Goal: Check status: Check status

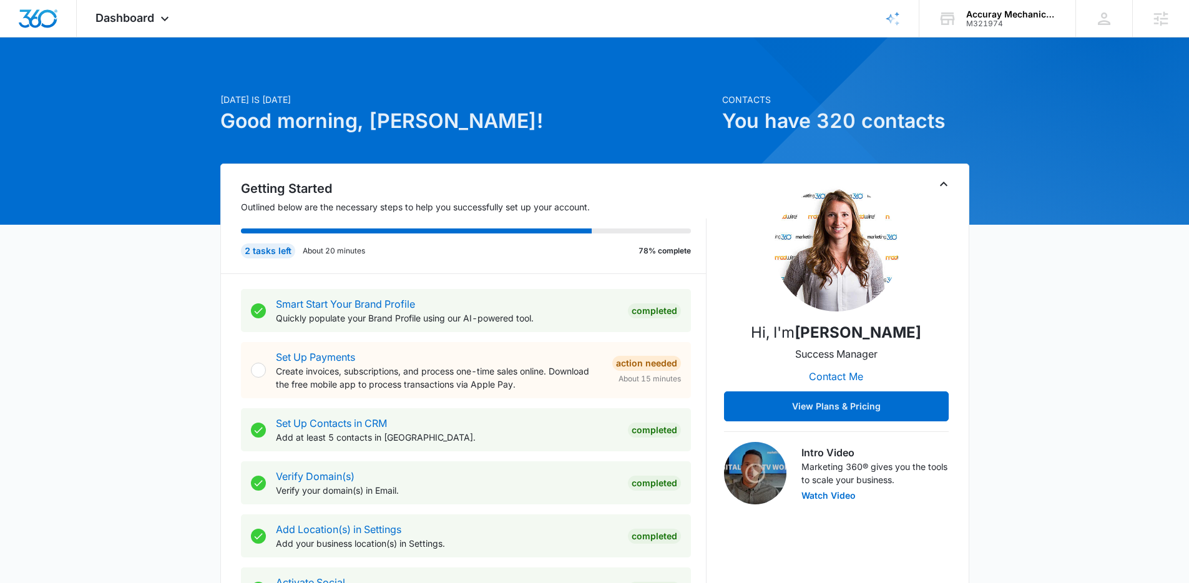
scroll to position [621, 0]
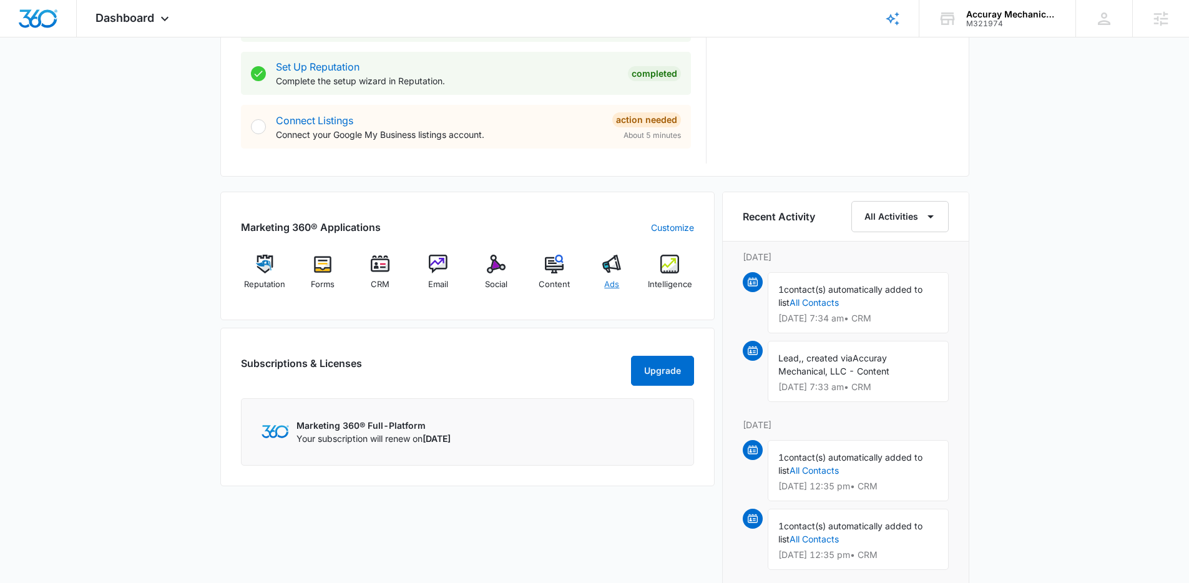
click at [603, 266] on img at bounding box center [611, 264] width 19 height 19
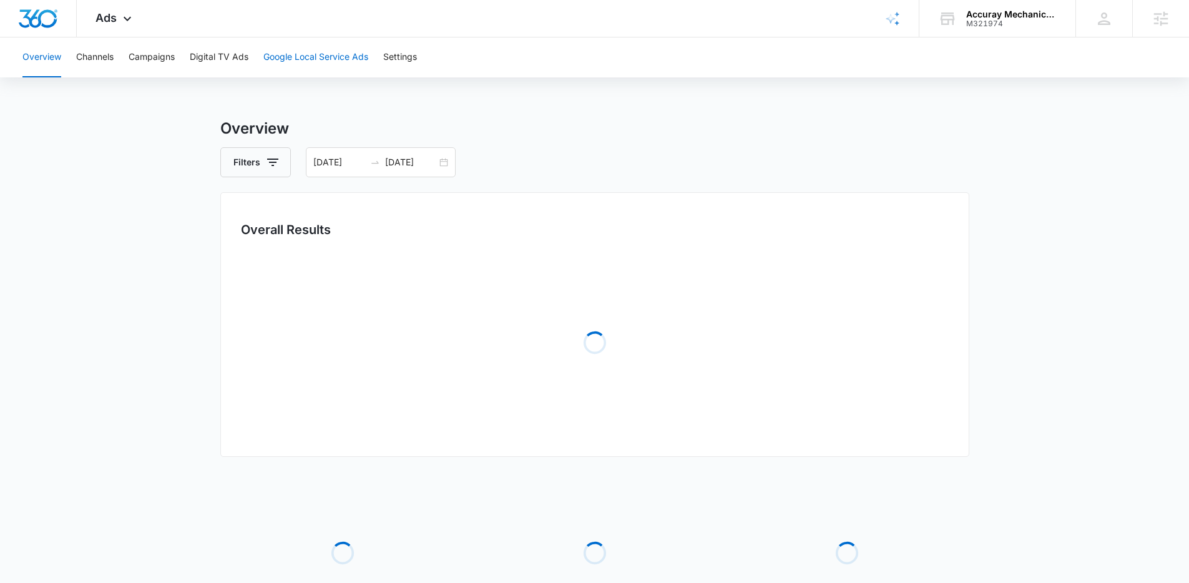
click at [327, 62] on button "Google Local Service Ads" at bounding box center [315, 57] width 105 height 40
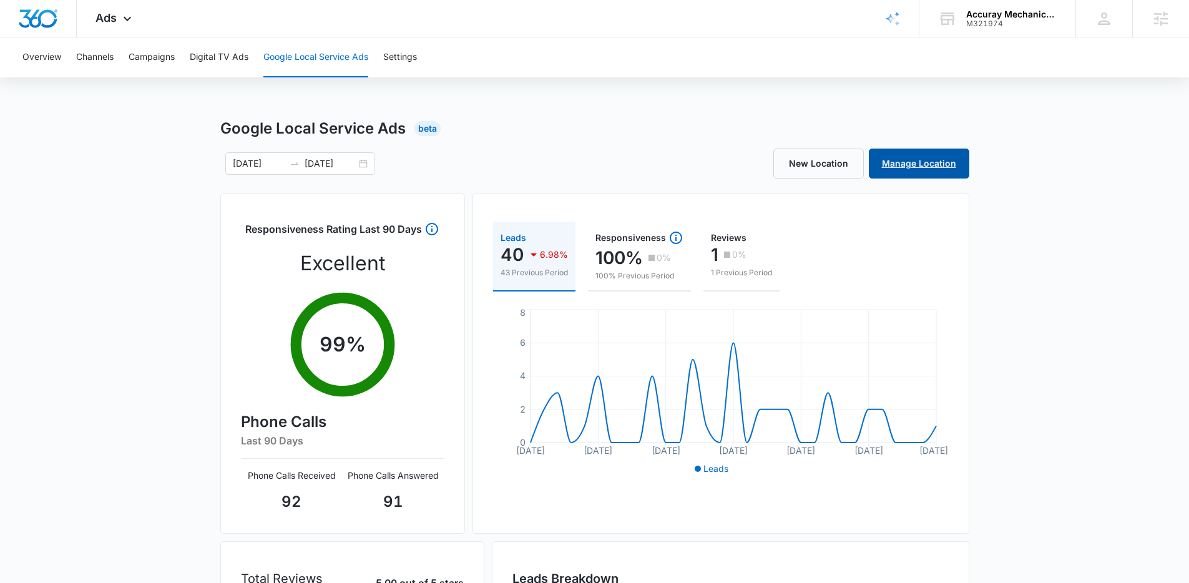
click at [939, 167] on link "Manage Location" at bounding box center [919, 163] width 100 height 30
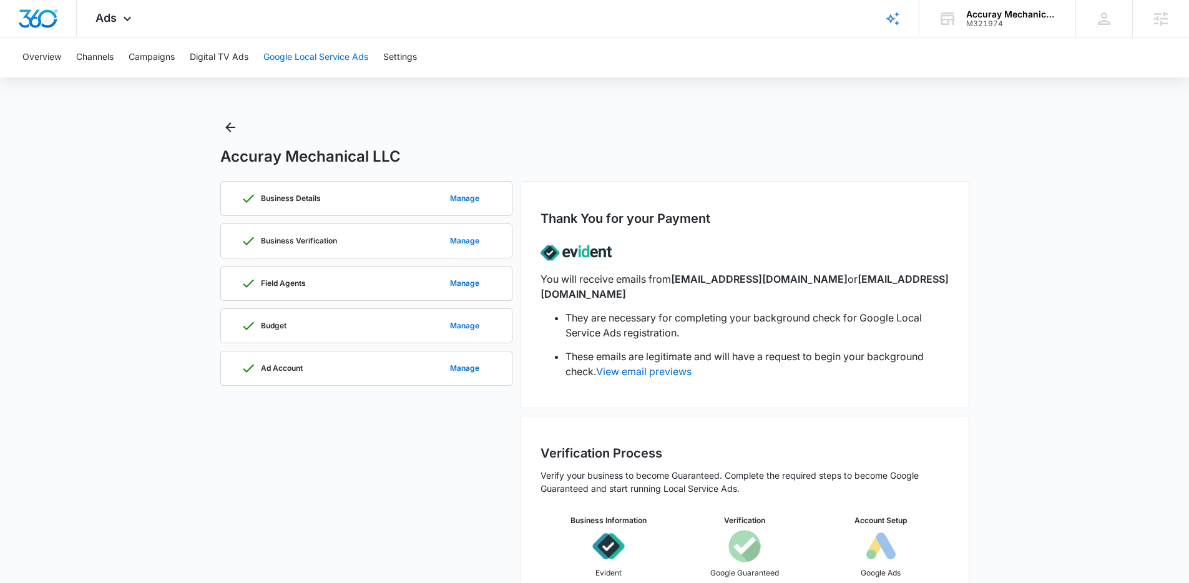
click at [288, 56] on button "Google Local Service Ads" at bounding box center [315, 57] width 105 height 40
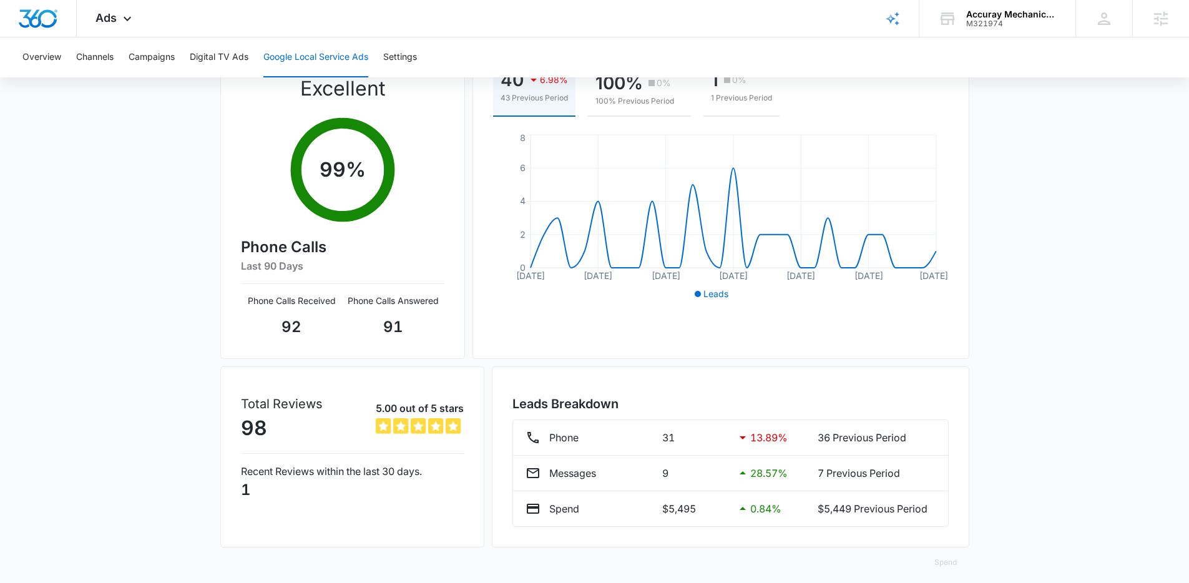
scroll to position [184, 0]
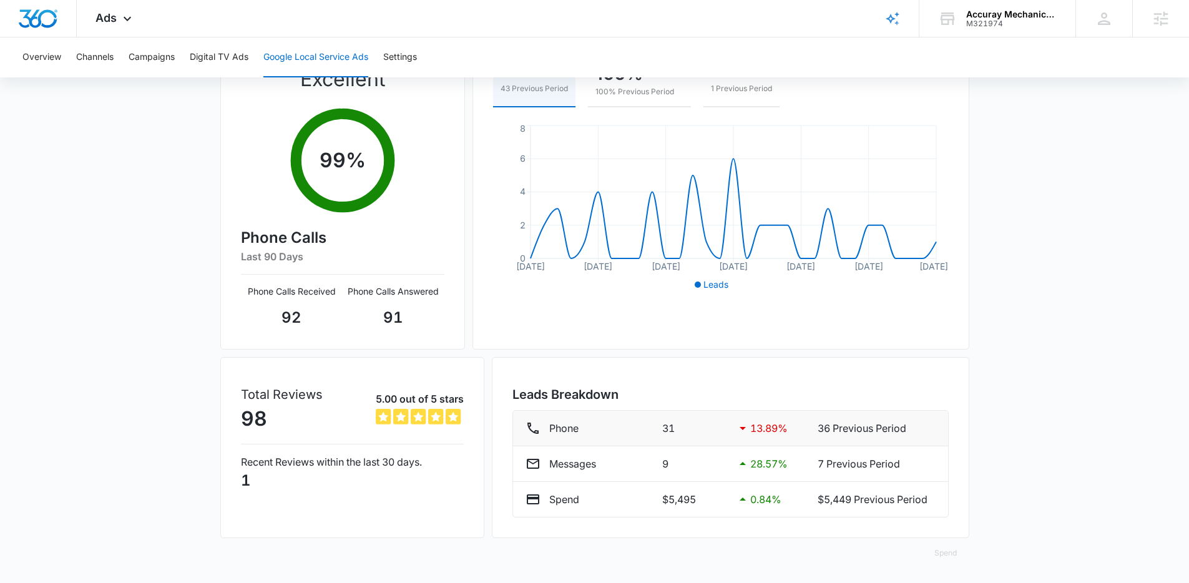
click at [601, 431] on div "Phone" at bounding box center [588, 428] width 127 height 15
drag, startPoint x: 596, startPoint y: 475, endPoint x: 591, endPoint y: 493, distance: 18.9
click at [595, 477] on li "Messages 9 28.57 % 7 Previous Period" at bounding box center [730, 464] width 435 height 36
click at [588, 495] on div "Spend" at bounding box center [588, 499] width 127 height 15
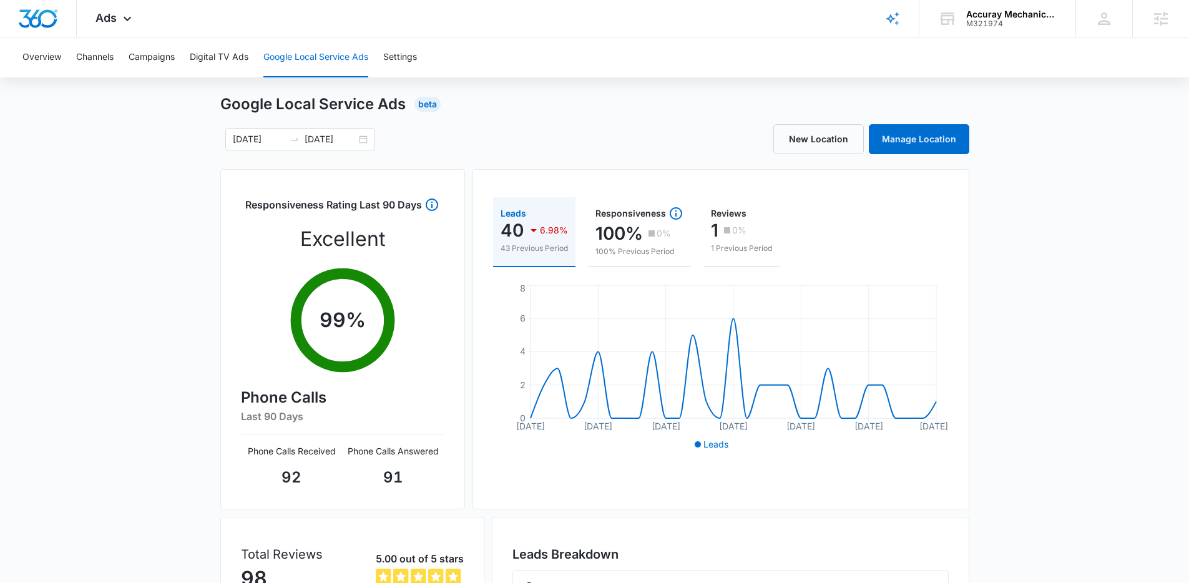
scroll to position [0, 0]
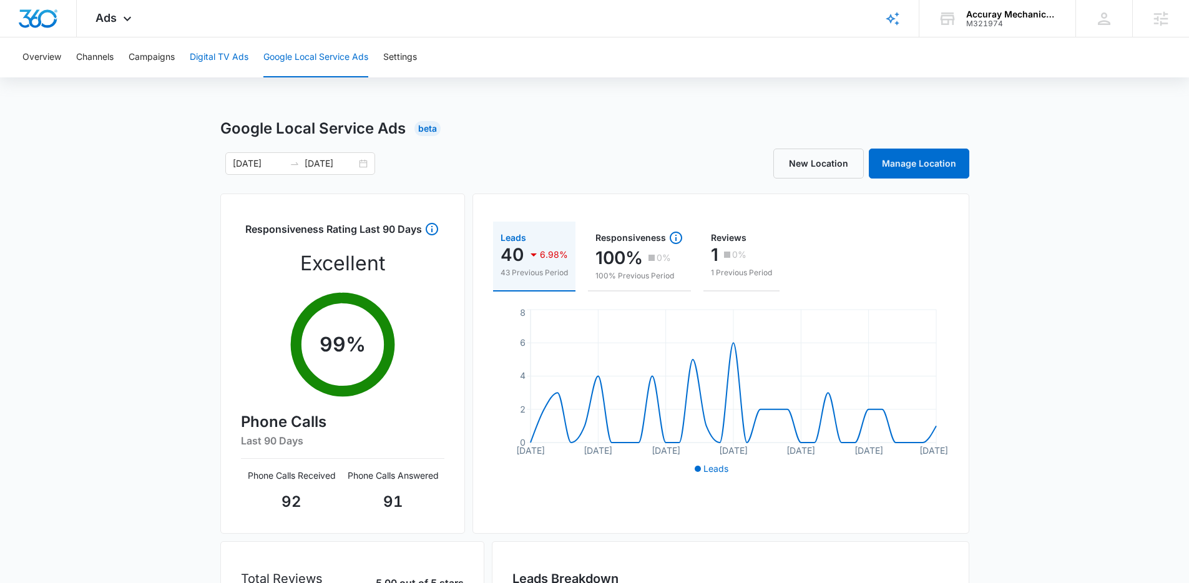
click at [228, 61] on button "Digital TV Ads" at bounding box center [219, 57] width 59 height 40
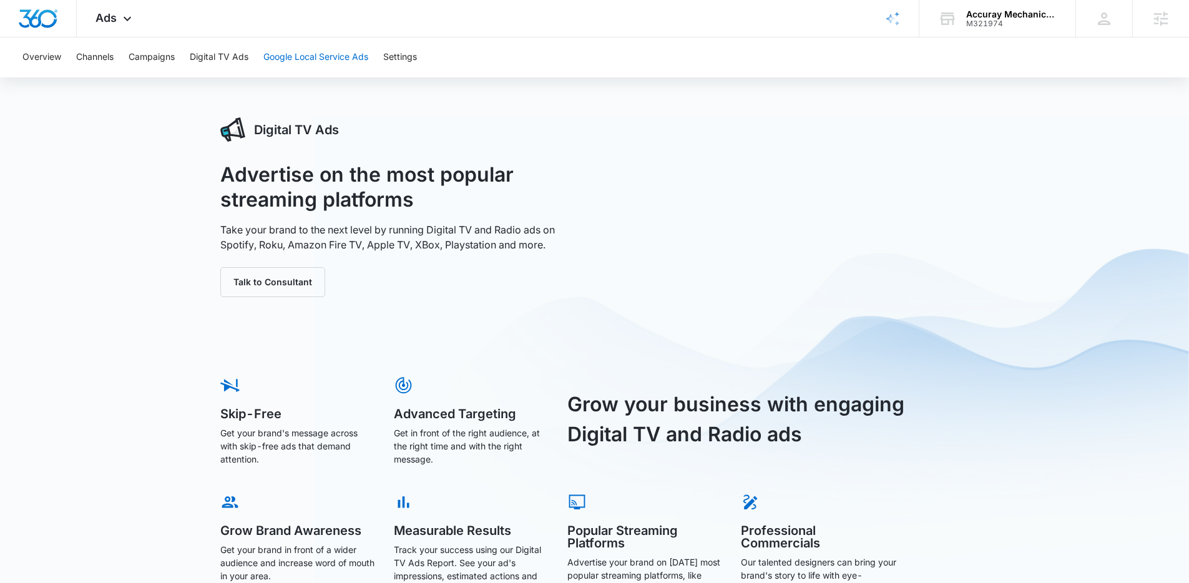
click at [339, 54] on button "Google Local Service Ads" at bounding box center [315, 57] width 105 height 40
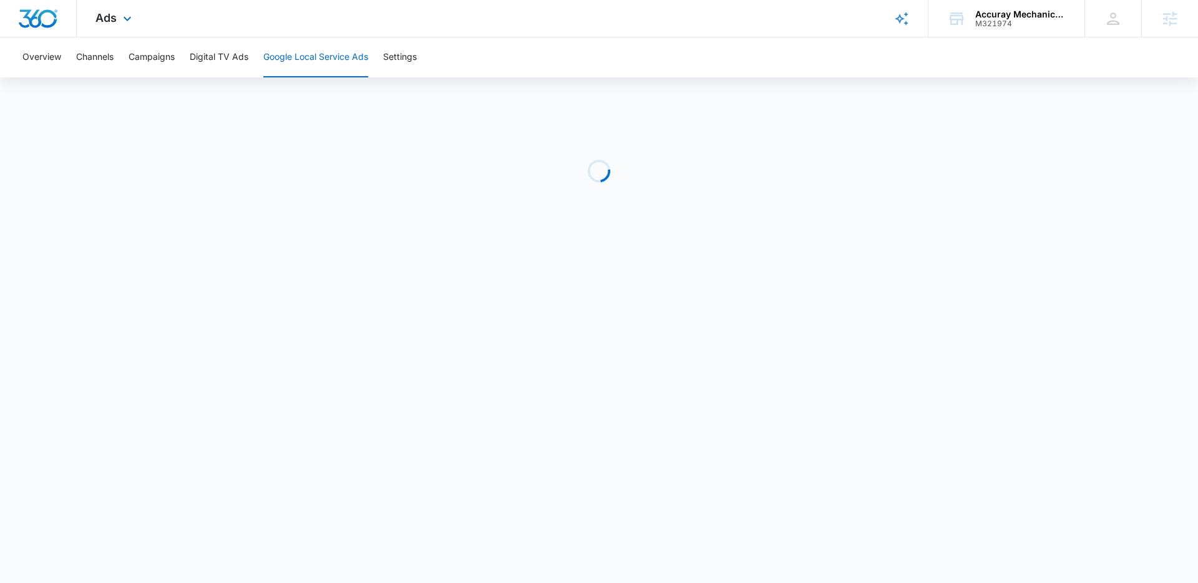
click at [135, 22] on div "Ads Apps Reputation Forms CRM Email Social Content Ads Intelligence Files Brand…" at bounding box center [115, 18] width 77 height 37
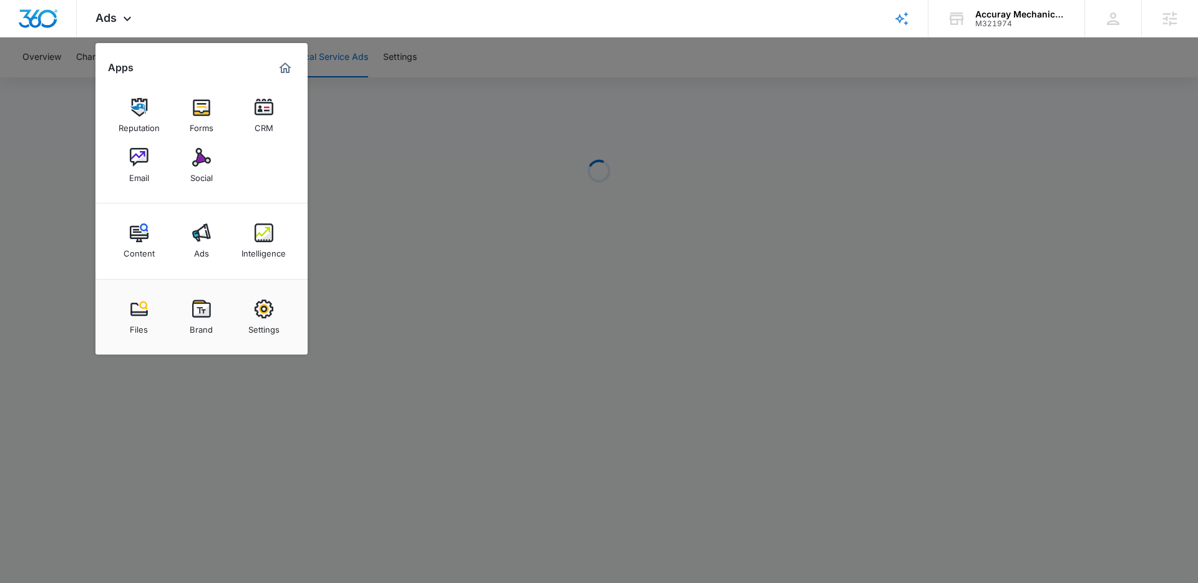
click at [283, 238] on link "Intelligence" at bounding box center [263, 240] width 47 height 47
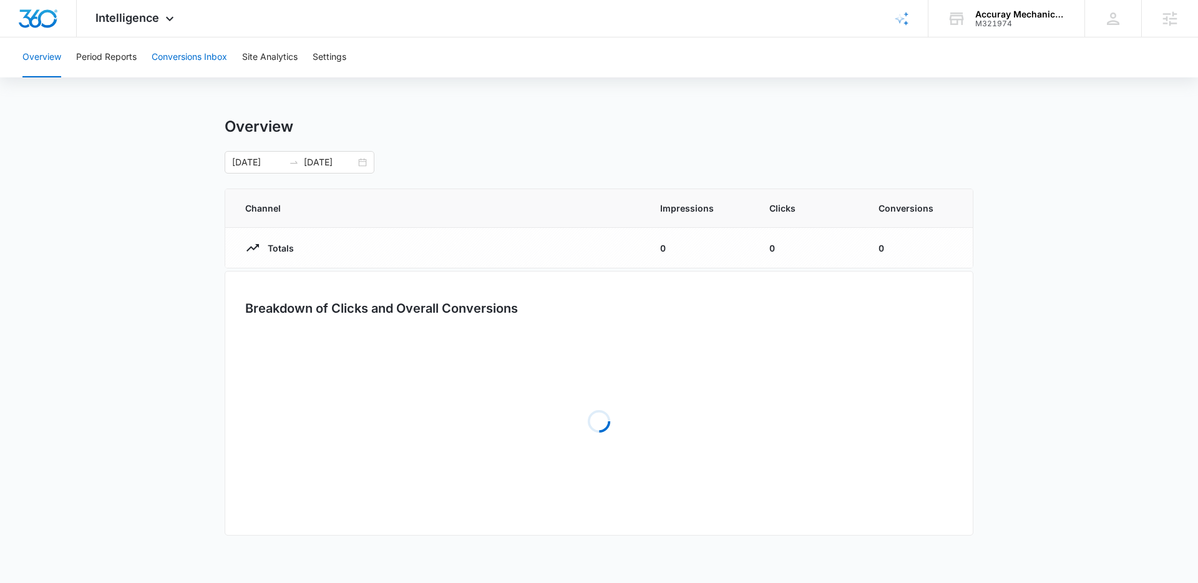
click at [175, 47] on button "Conversions Inbox" at bounding box center [189, 57] width 75 height 40
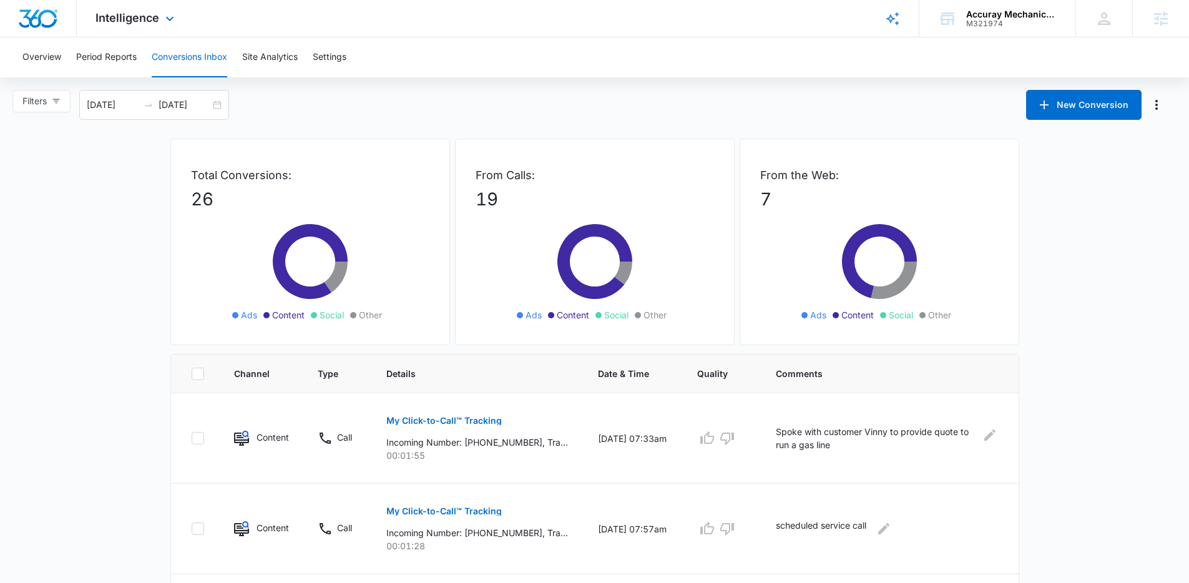
click at [158, 18] on div "Intelligence Apps Reputation Forms CRM Email Social Content Ads Intelligence Fi…" at bounding box center [136, 18] width 119 height 37
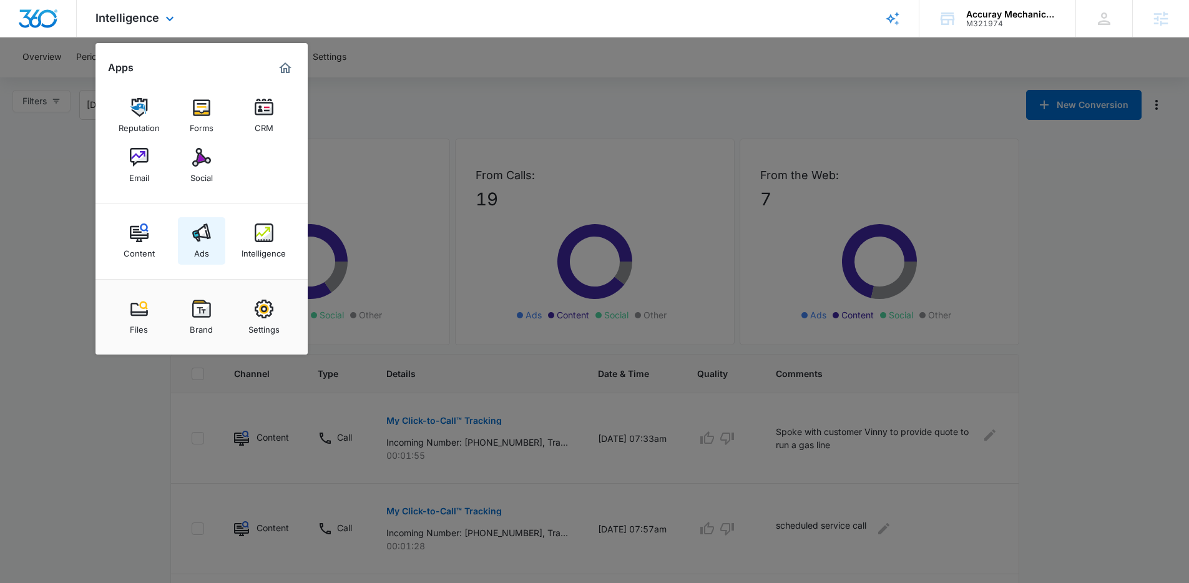
click at [218, 238] on link "Ads" at bounding box center [201, 240] width 47 height 47
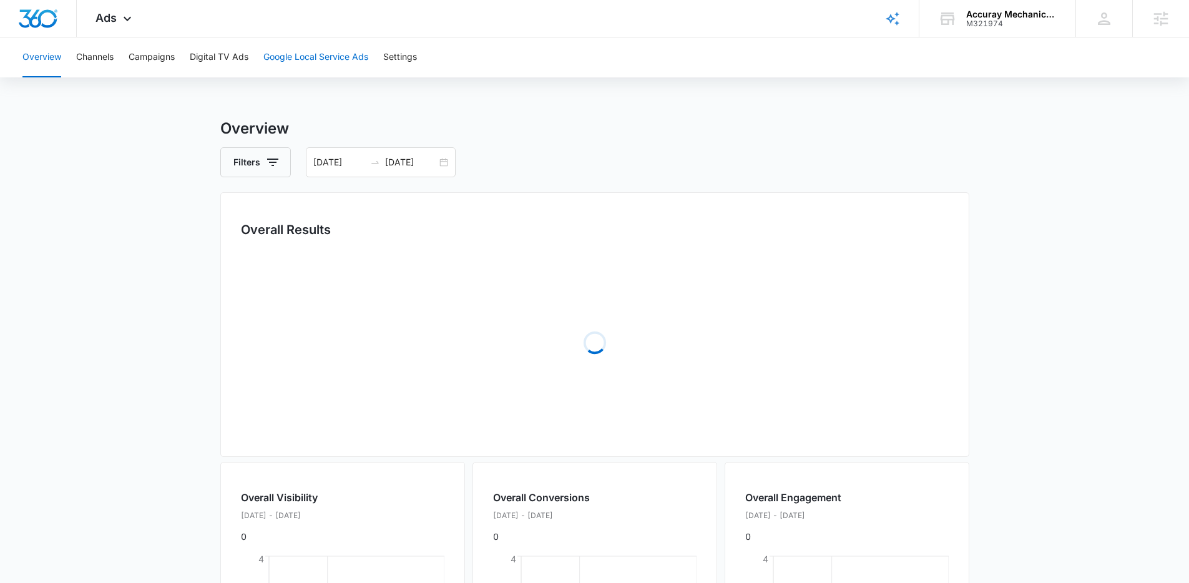
click at [286, 57] on button "Google Local Service Ads" at bounding box center [315, 57] width 105 height 40
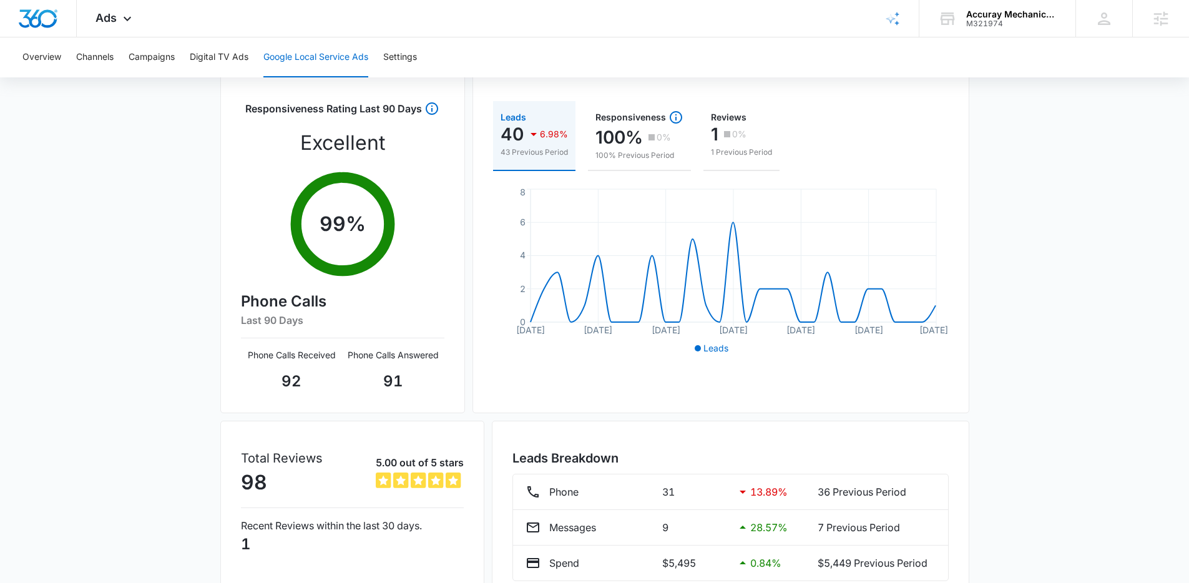
scroll to position [135, 0]
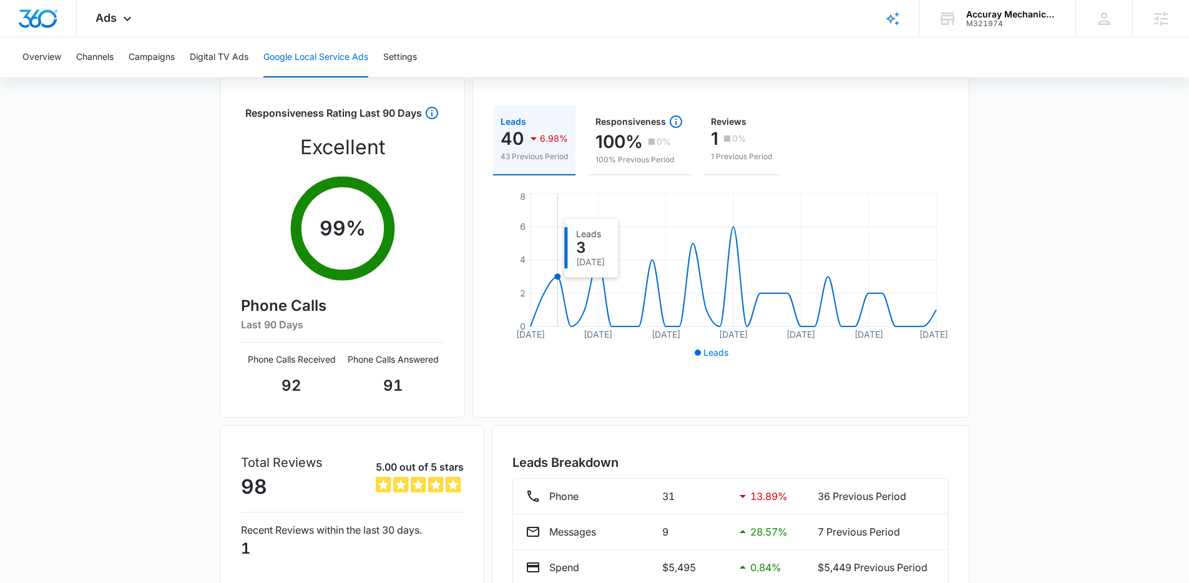
click at [563, 284] on icon "Jul 13 Jul 18 Jul 23 Jul 28 Aug 2 Aug 7 Aug 12 0 2 4 6 8" at bounding box center [720, 276] width 455 height 172
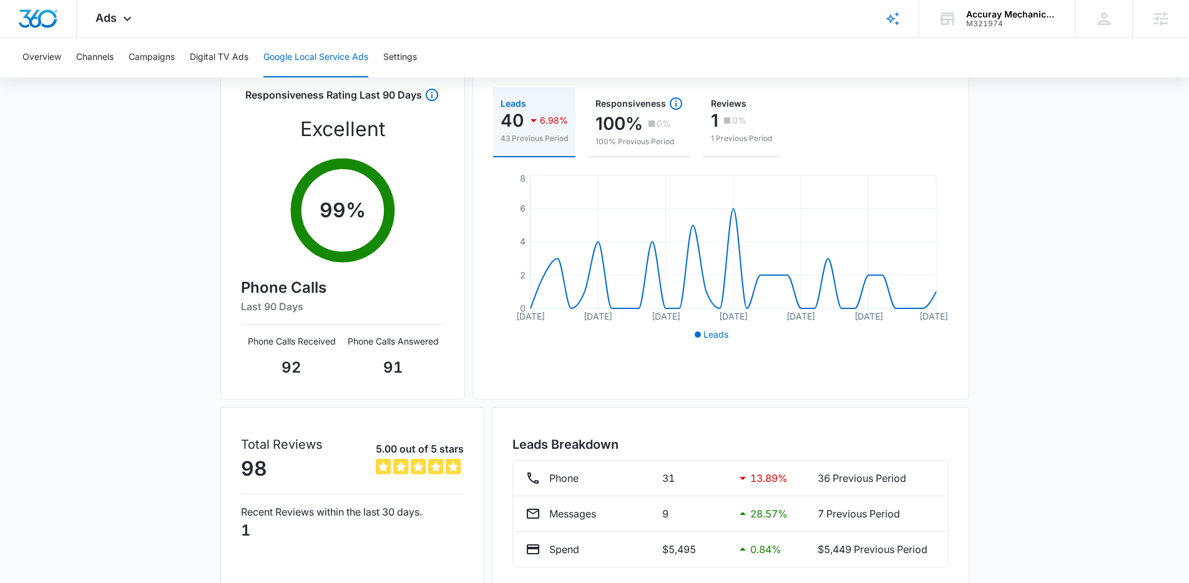
scroll to position [184, 0]
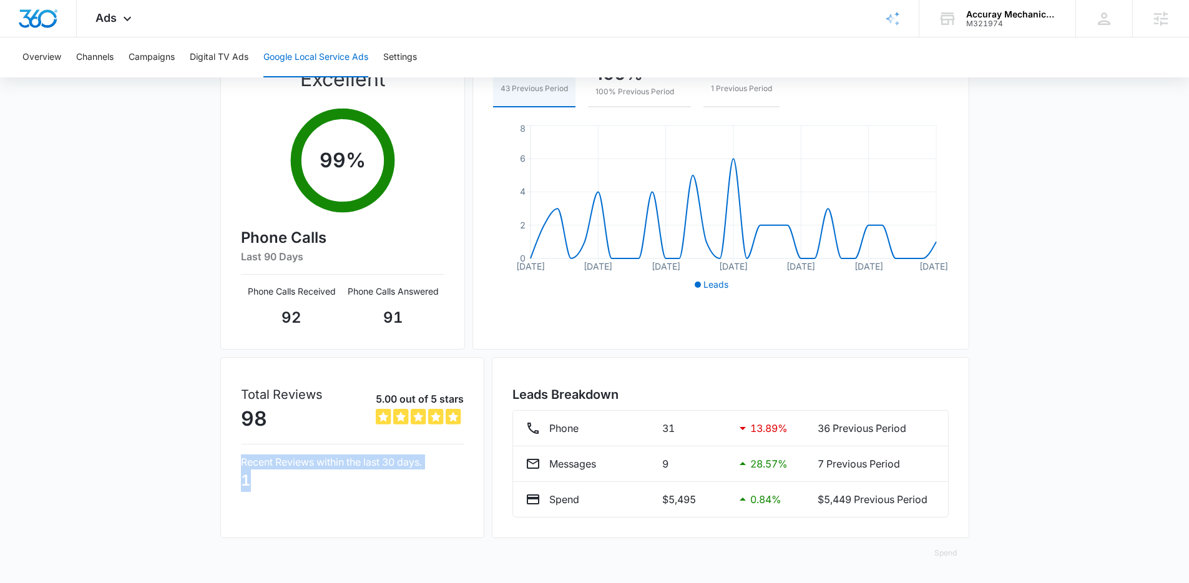
drag, startPoint x: 249, startPoint y: 476, endPoint x: 243, endPoint y: 449, distance: 28.2
click at [241, 452] on div "Total Reviews 98 5.00 out of 5 stars 5 out of 5 Recent Reviews within the last …" at bounding box center [352, 438] width 223 height 107
click at [245, 415] on p "98" at bounding box center [282, 419] width 82 height 30
click at [426, 404] on p "5.00 out of 5 stars" at bounding box center [420, 398] width 88 height 15
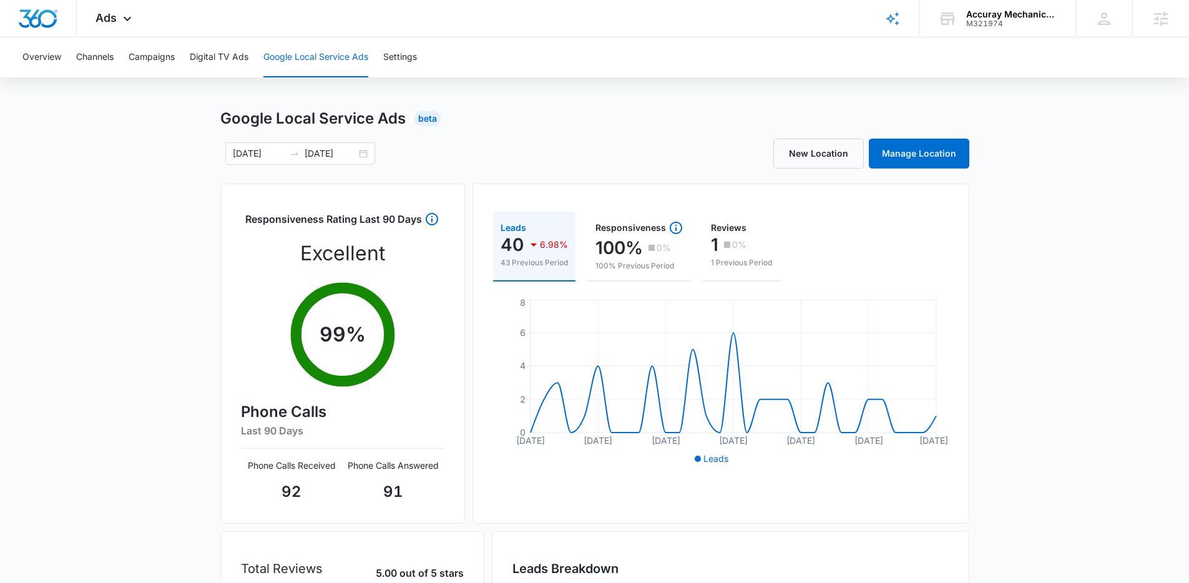
scroll to position [0, 0]
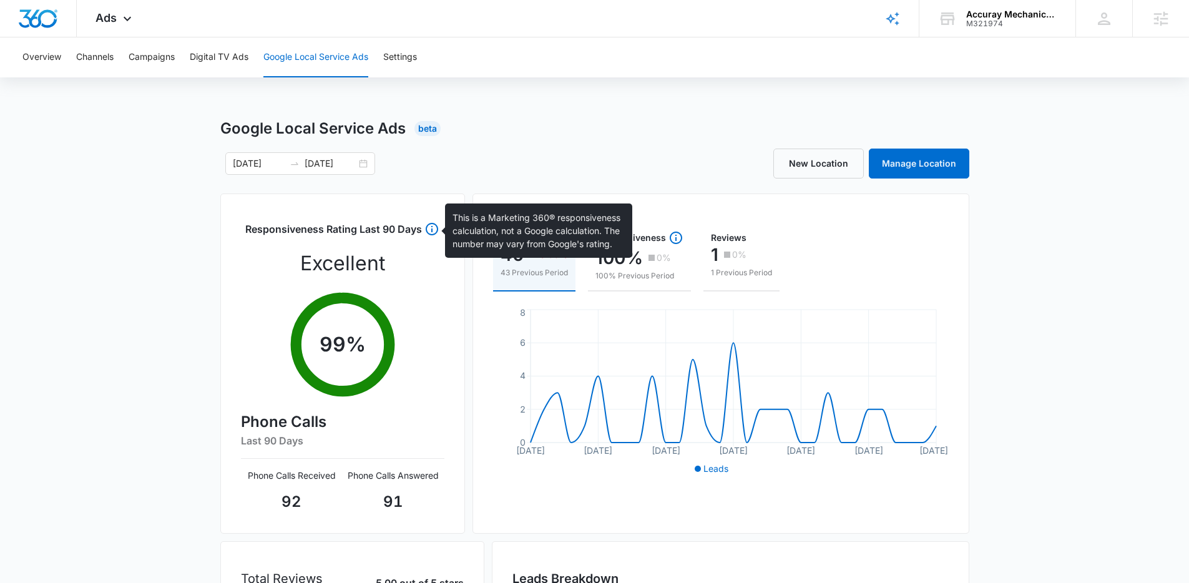
click at [433, 230] on icon at bounding box center [431, 228] width 15 height 15
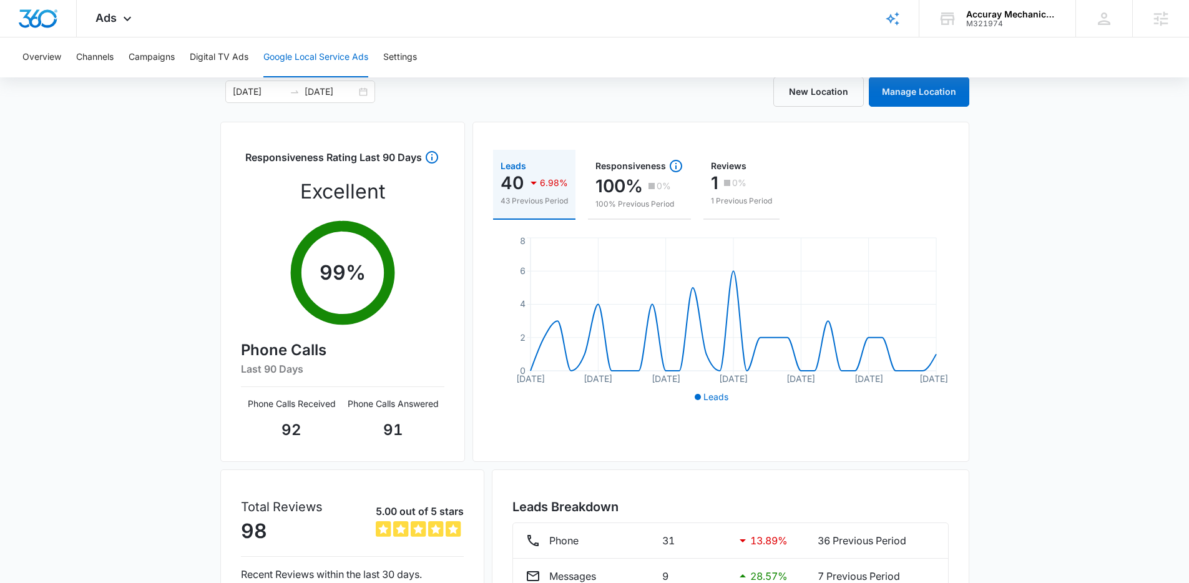
scroll to position [71, 0]
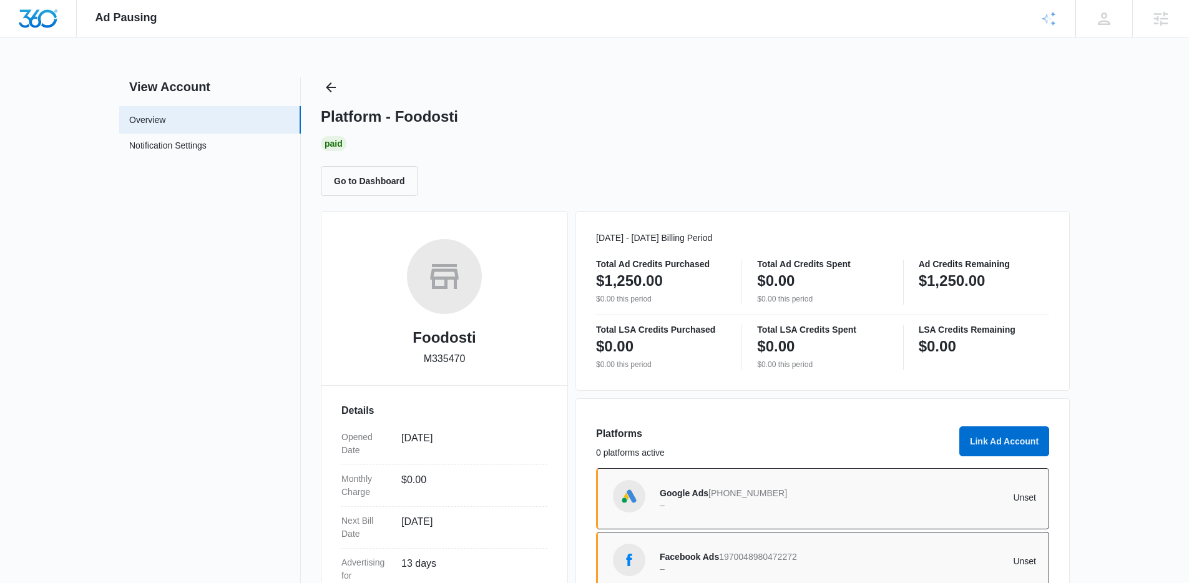
click at [343, 94] on div "Platform - Foodosti Paid Go to Dashboard" at bounding box center [695, 136] width 749 height 119
click at [332, 89] on icon "Back" at bounding box center [330, 87] width 15 height 15
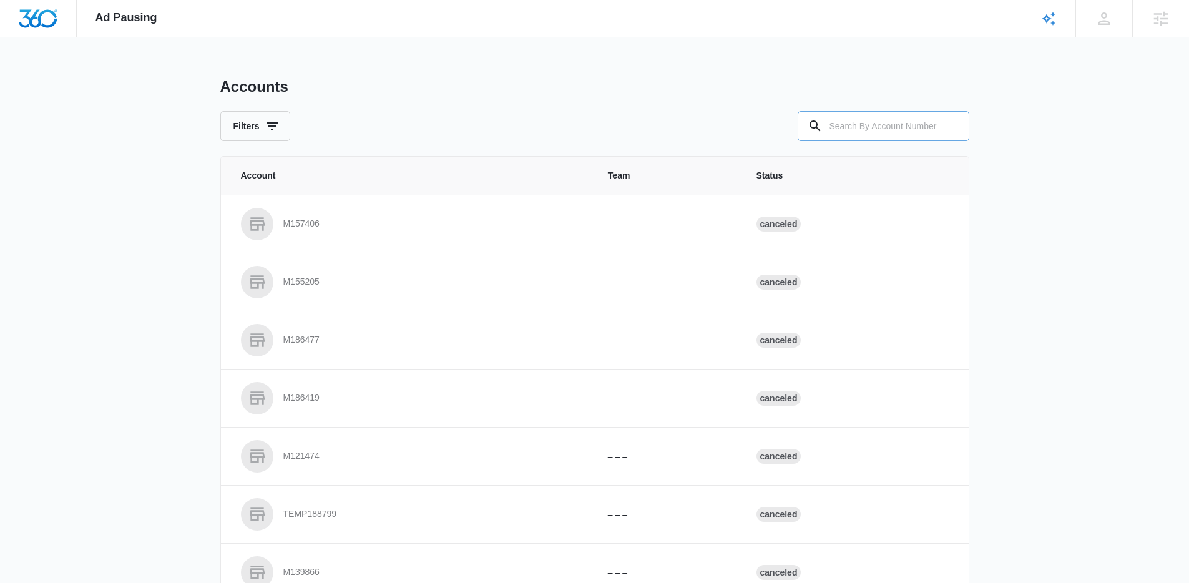
click at [922, 124] on input "text" at bounding box center [883, 126] width 172 height 30
paste input "M39097"
type input "M39097"
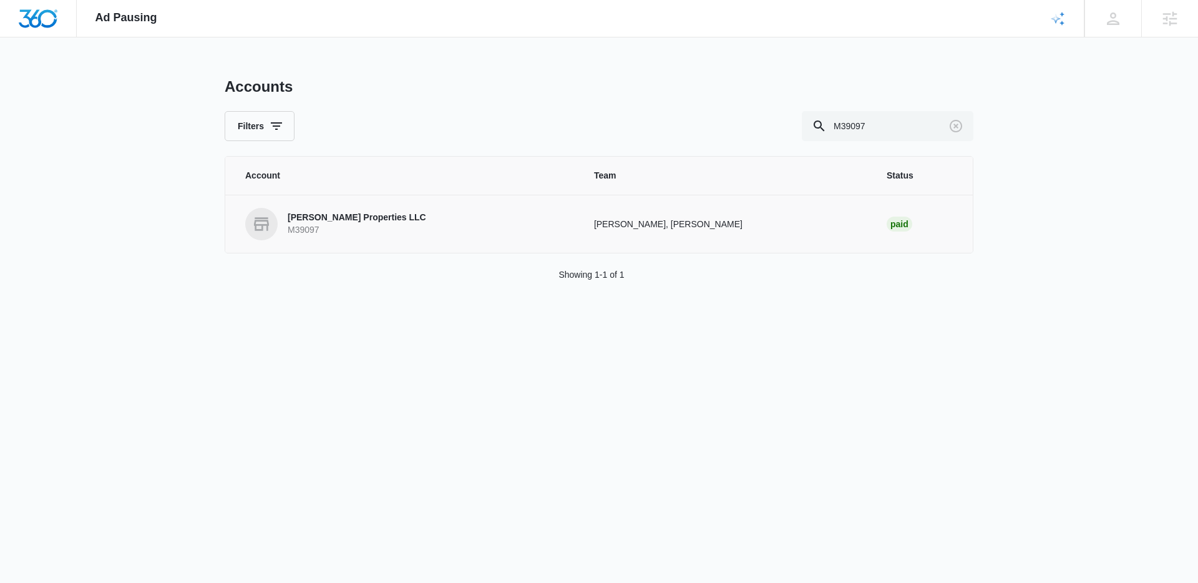
click at [362, 222] on p "[PERSON_NAME] Properties LLC" at bounding box center [357, 218] width 139 height 12
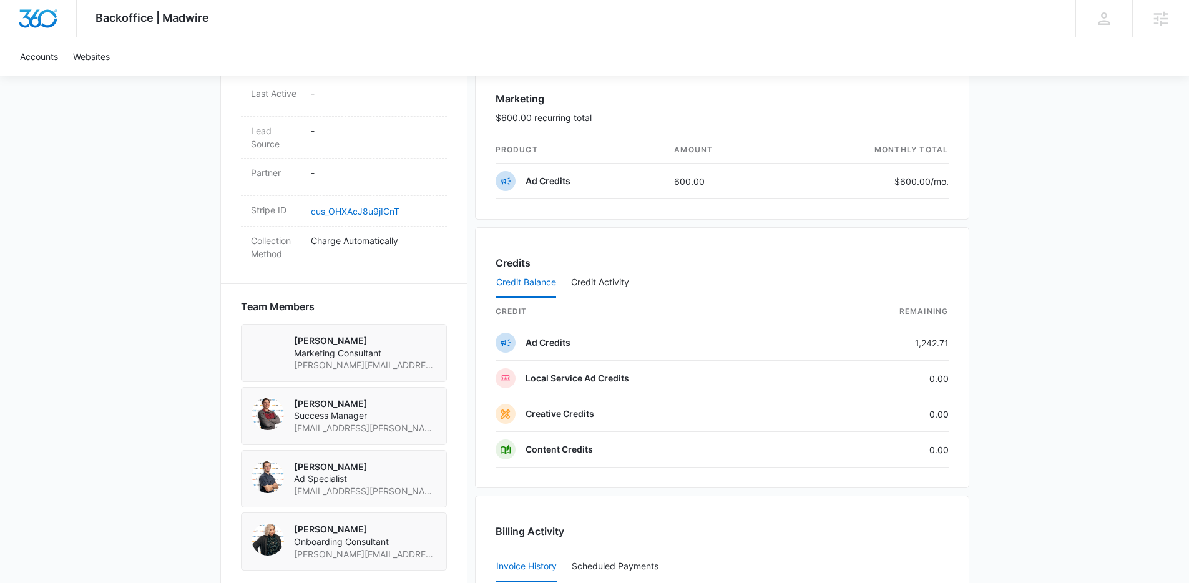
scroll to position [298, 0]
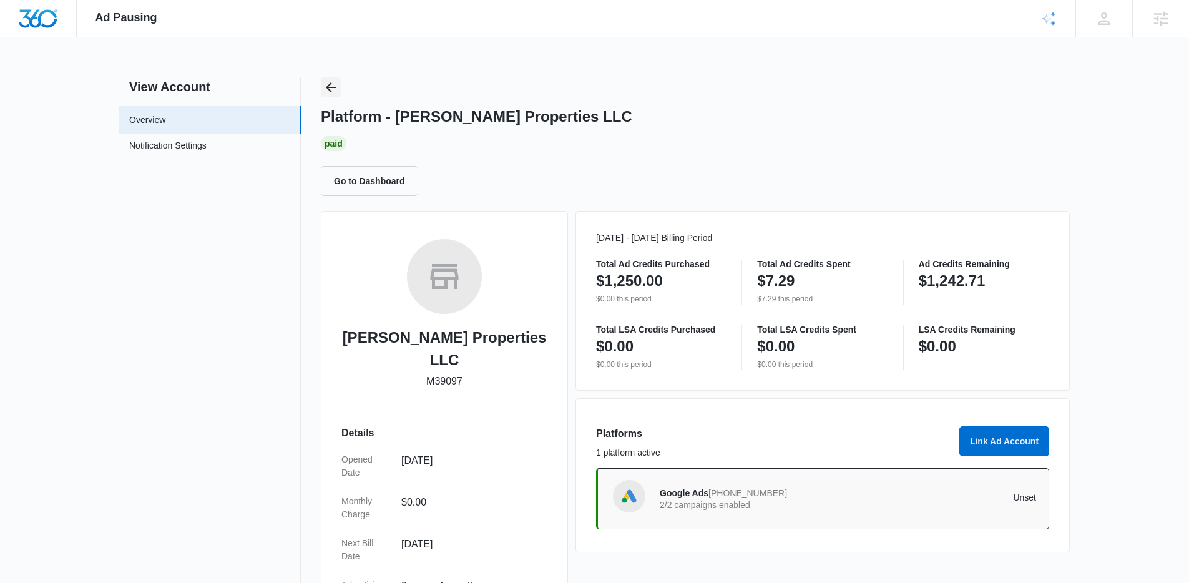
click at [336, 94] on button "Back" at bounding box center [331, 87] width 20 height 20
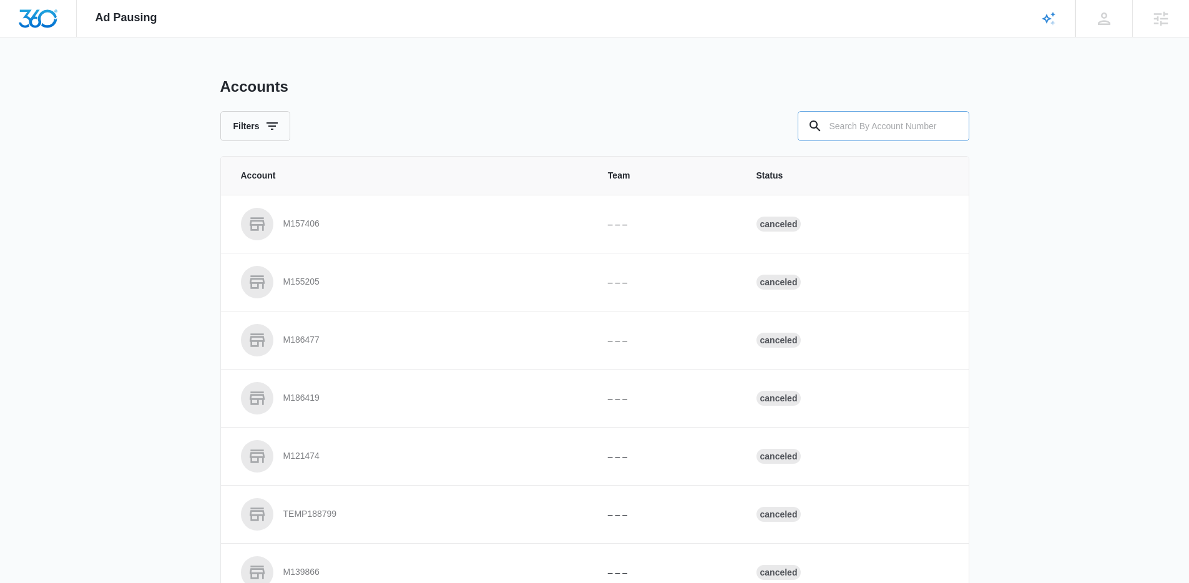
drag, startPoint x: 890, startPoint y: 121, endPoint x: 829, endPoint y: 124, distance: 61.2
click at [872, 122] on input "text" at bounding box center [883, 126] width 172 height 30
paste input "M36204"
type input "M36204"
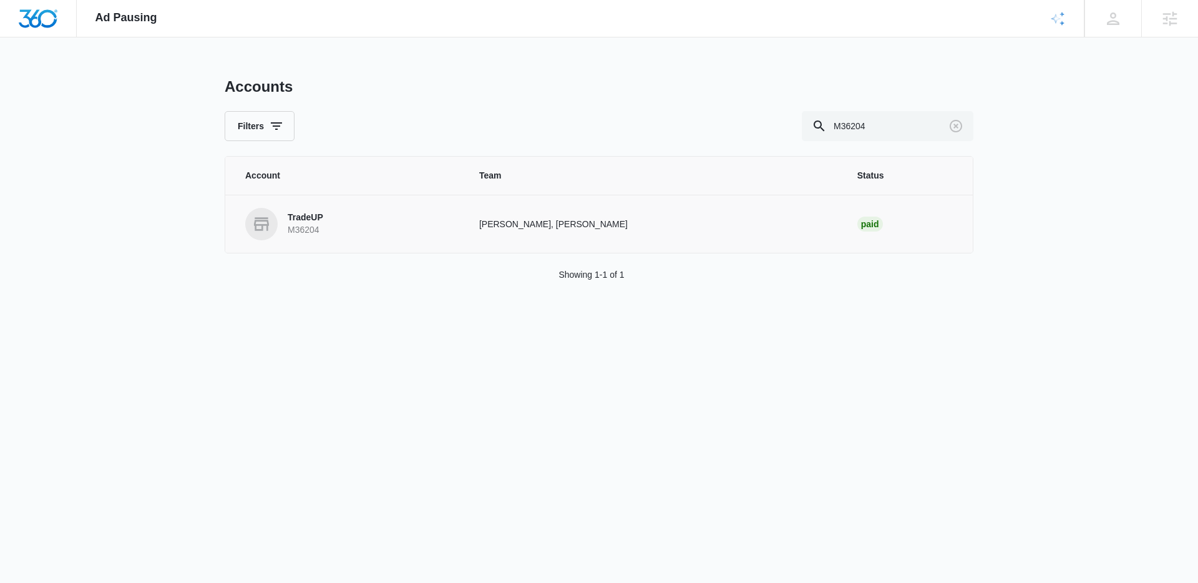
click at [288, 224] on p "M36204" at bounding box center [306, 230] width 36 height 12
